Goal: Information Seeking & Learning: Learn about a topic

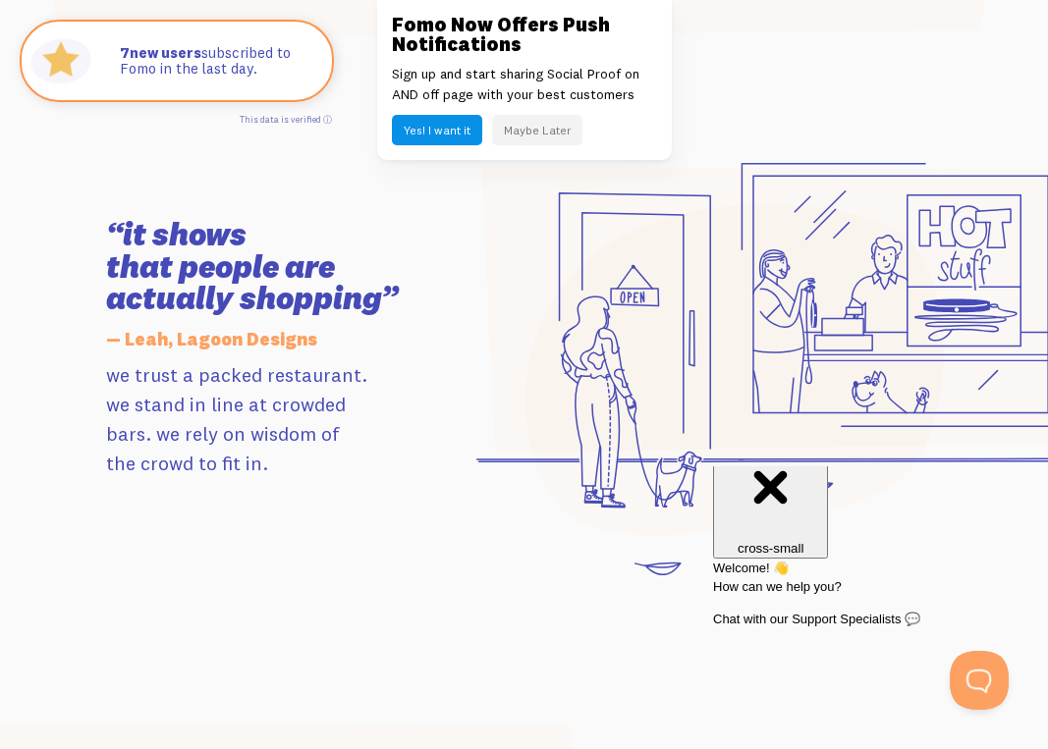
scroll to position [1803, 0]
click at [527, 130] on button "Maybe Later" at bounding box center [537, 130] width 90 height 30
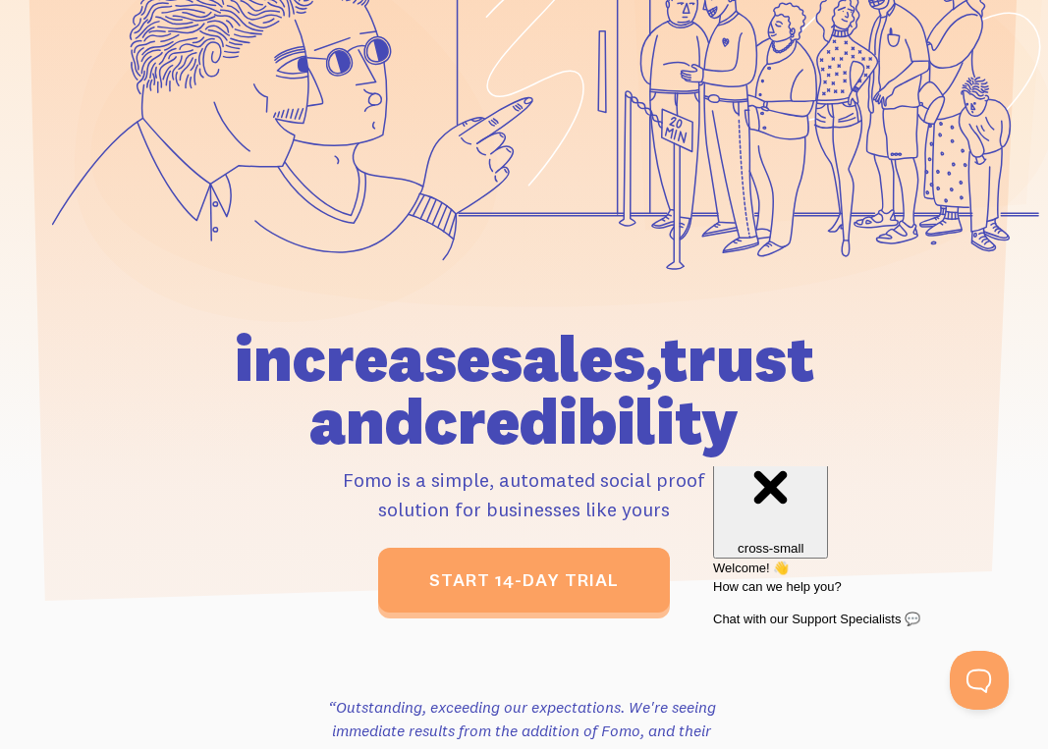
scroll to position [338, 0]
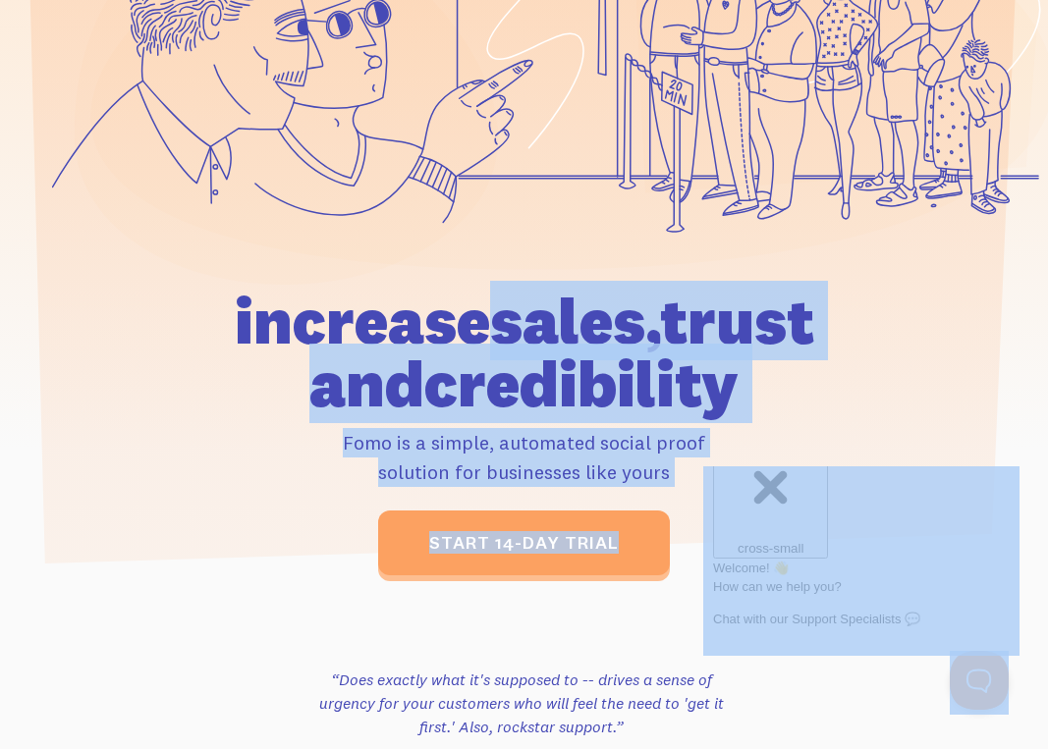
drag, startPoint x: 898, startPoint y: 762, endPoint x: 771, endPoint y: 478, distance: 311.2
click at [608, 354] on h1 "increase sales, trust and credibility" at bounding box center [524, 353] width 692 height 127
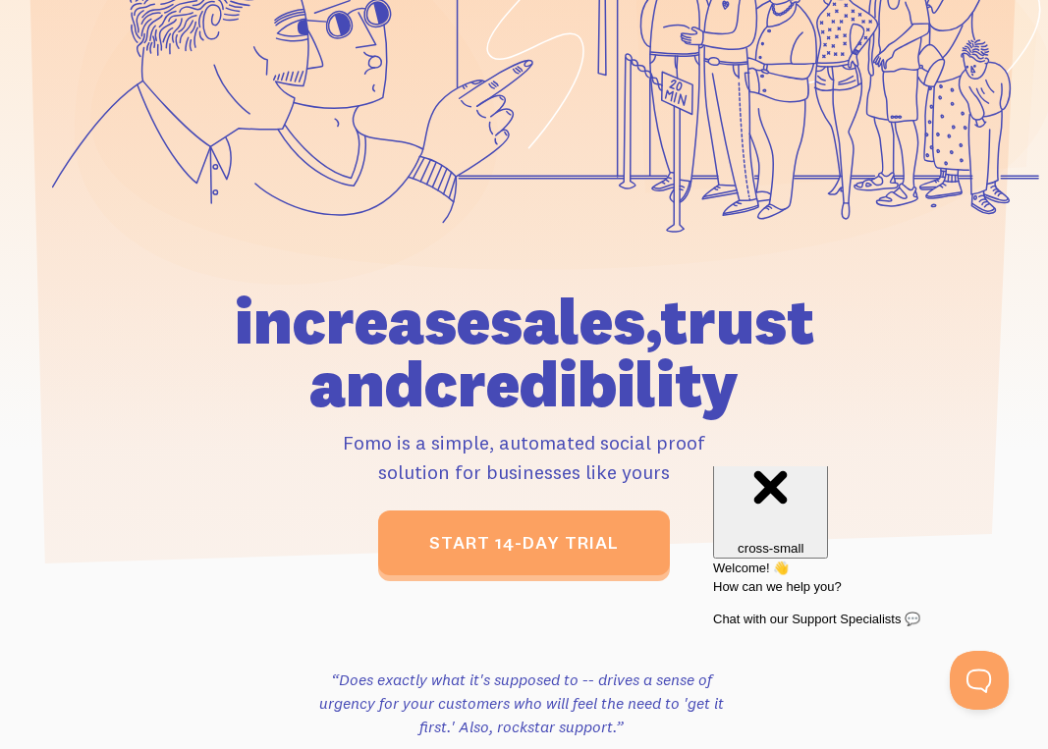
drag, startPoint x: 675, startPoint y: 473, endPoint x: 222, endPoint y: 289, distance: 488.8
click at [220, 290] on div "increase sales, trust and credibility Fomo is a simple, automated social proof …" at bounding box center [524, 433] width 692 height 286
click at [362, 326] on h1 "increase sales, trust and credibility" at bounding box center [524, 353] width 692 height 127
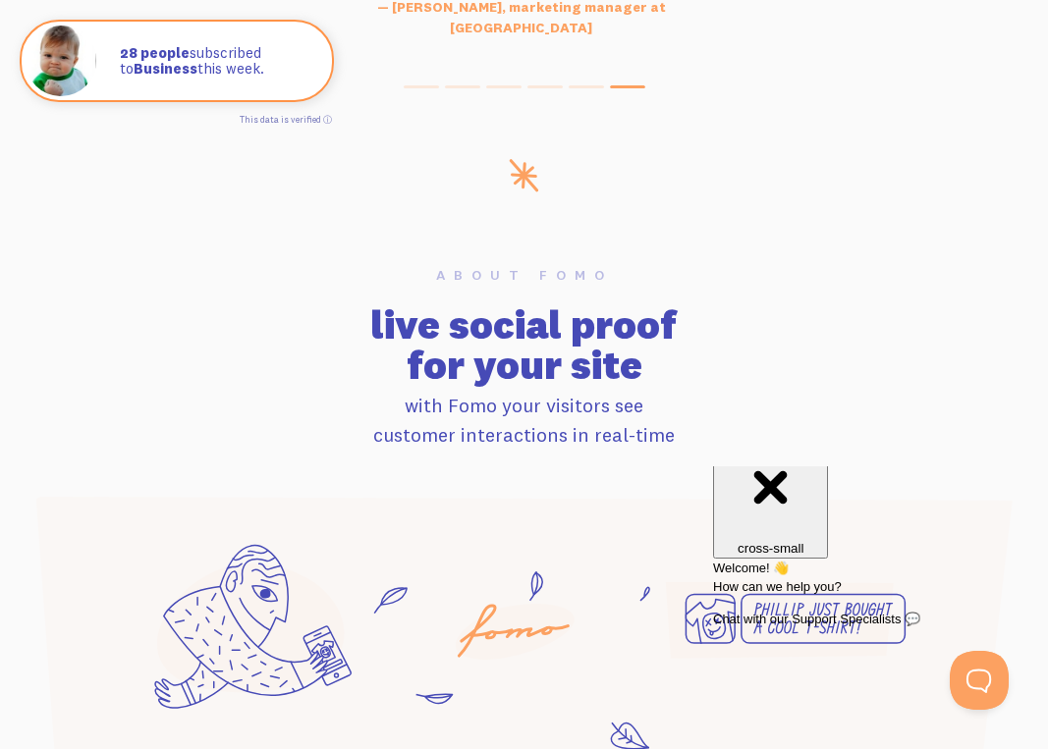
scroll to position [1059, 0]
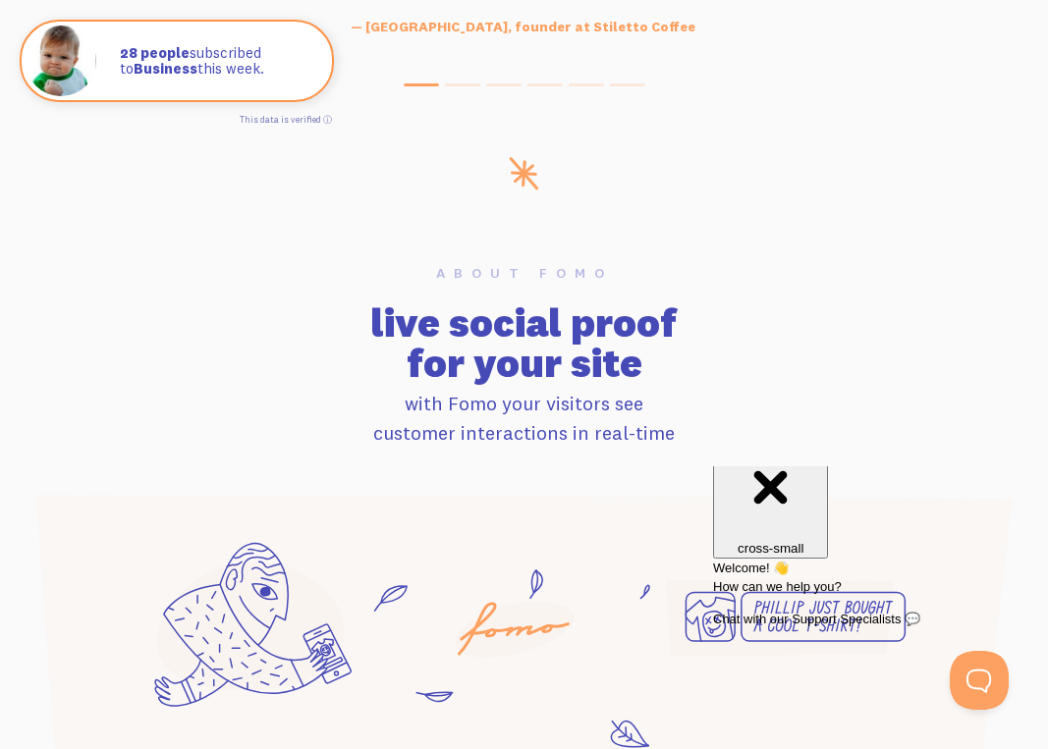
drag, startPoint x: 694, startPoint y: 419, endPoint x: 375, endPoint y: 294, distance: 343.0
click at [374, 291] on div "About Fomo live social proof for your site with Fomo your visitors see customer…" at bounding box center [524, 357] width 1001 height 183
click at [476, 323] on h2 "live social proof for your site" at bounding box center [523, 343] width 977 height 81
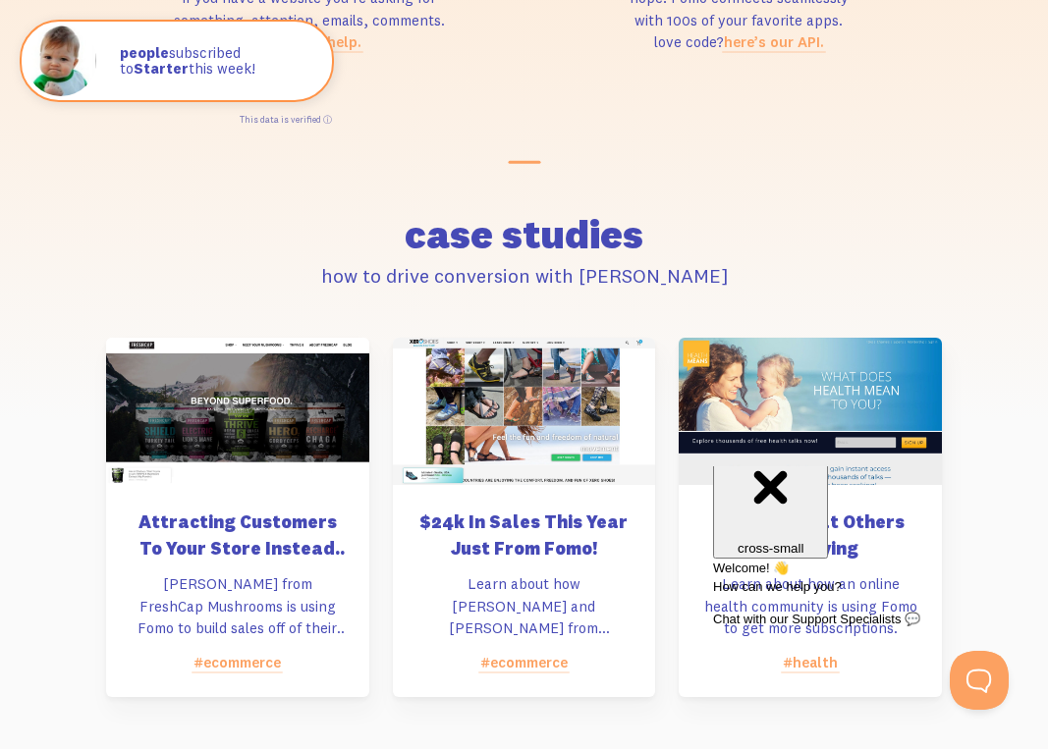
scroll to position [8360, 0]
